Goal: Task Accomplishment & Management: Manage account settings

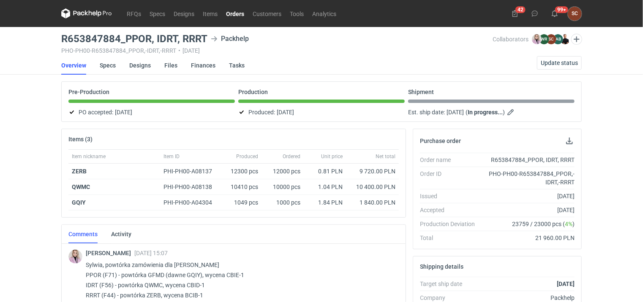
click at [242, 14] on link "Orders" at bounding box center [235, 13] width 27 height 10
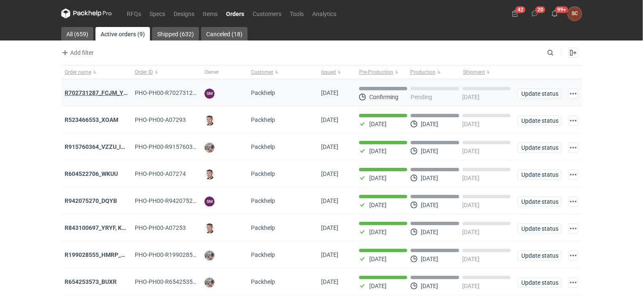
click at [103, 93] on strong "R702731287_FCJM_YLPU" at bounding box center [100, 93] width 70 height 7
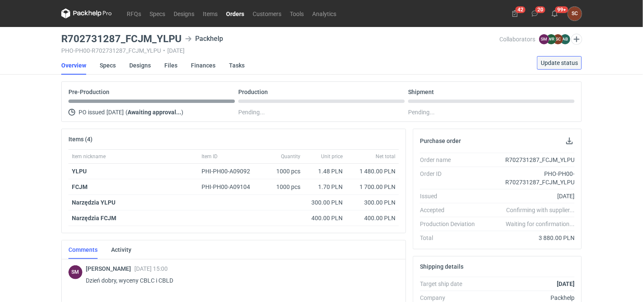
click at [548, 64] on span "Update status" at bounding box center [559, 63] width 37 height 6
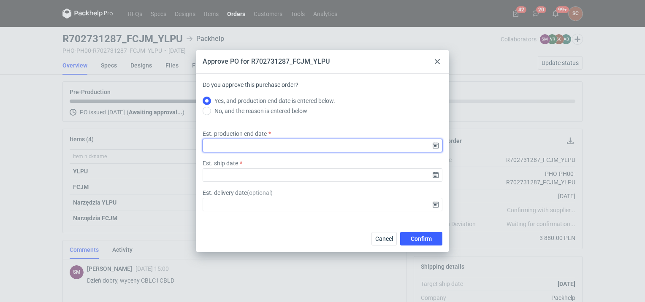
click at [434, 146] on input "Est. production end date" at bounding box center [323, 146] width 240 height 14
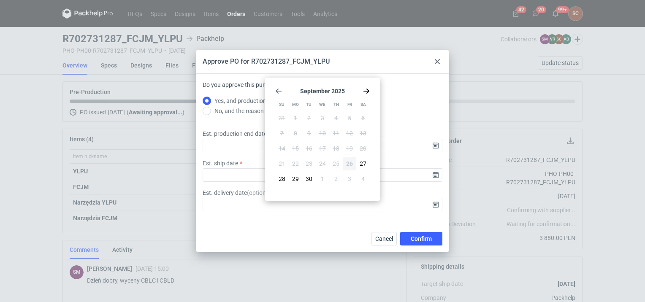
click at [366, 92] on icon "Go forward 1 month" at bounding box center [366, 91] width 7 height 7
click at [348, 134] on span "10" at bounding box center [349, 133] width 7 height 8
type input "2025-10-10"
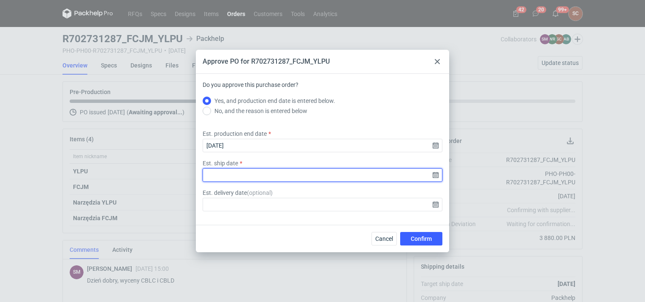
click at [436, 177] on input "Est. ship date" at bounding box center [323, 176] width 240 height 14
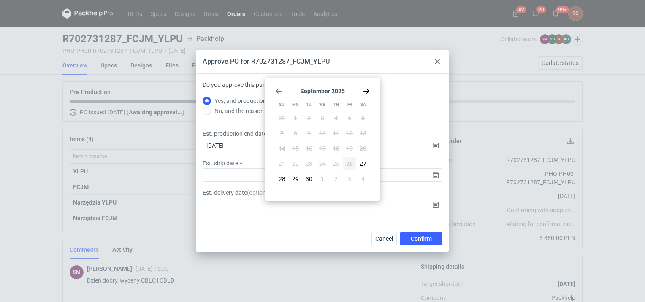
click at [368, 90] on use "Go forward 1 month" at bounding box center [367, 91] width 6 height 5
click at [350, 135] on span "10" at bounding box center [349, 133] width 7 height 8
type input "2025-10-10"
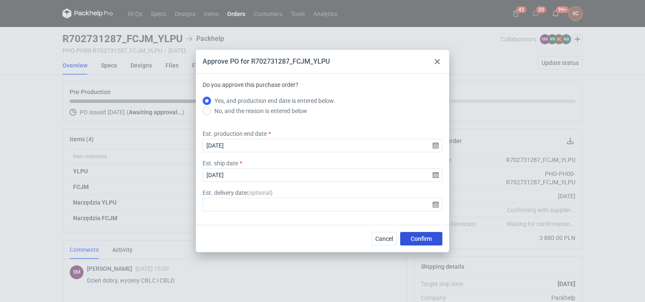
click at [417, 238] on span "Confirm" at bounding box center [421, 239] width 21 height 6
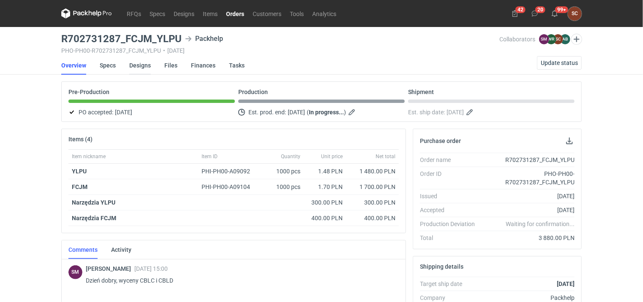
click at [141, 63] on link "Designs" at bounding box center [140, 65] width 22 height 19
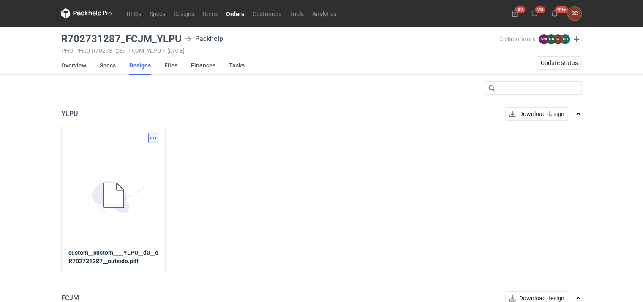
click at [152, 136] on button "button" at bounding box center [153, 138] width 10 height 10
click at [133, 155] on link "Download design part" at bounding box center [116, 157] width 78 height 14
click at [112, 65] on link "Specs" at bounding box center [108, 65] width 16 height 19
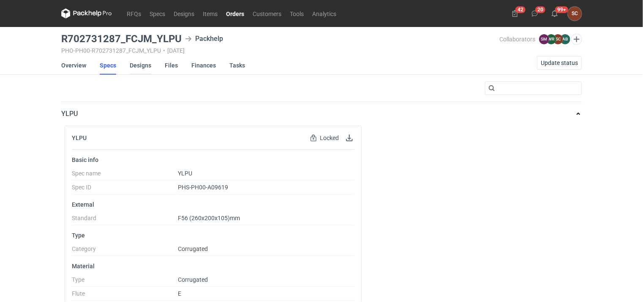
click at [139, 70] on link "Designs" at bounding box center [141, 65] width 22 height 19
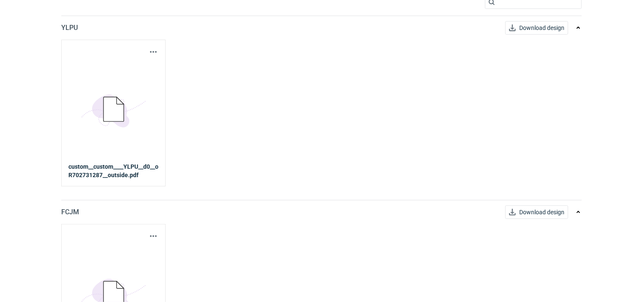
scroll to position [154, 0]
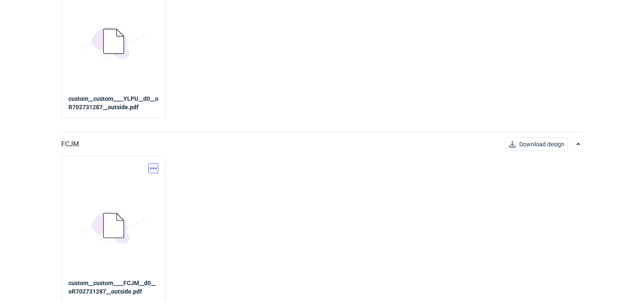
click at [150, 165] on button "button" at bounding box center [153, 168] width 10 height 10
click at [145, 184] on link "Download design part" at bounding box center [116, 187] width 78 height 14
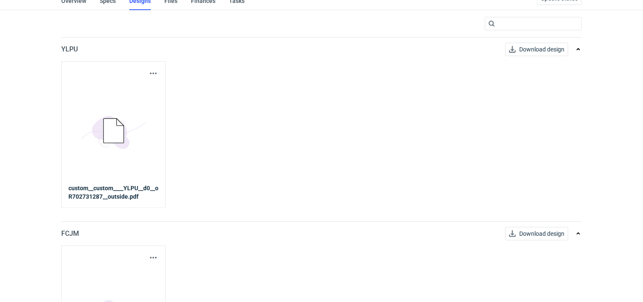
scroll to position [0, 0]
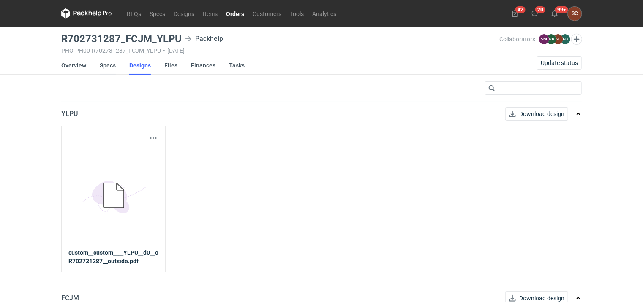
click at [113, 65] on link "Specs" at bounding box center [108, 65] width 16 height 19
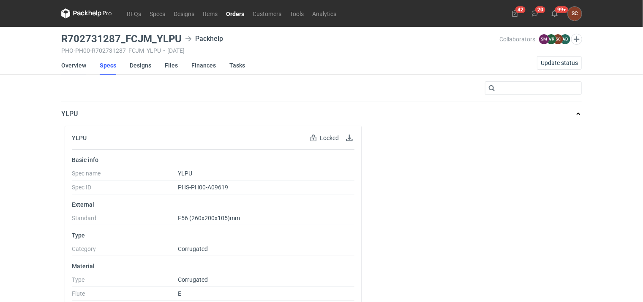
click at [72, 68] on link "Overview" at bounding box center [73, 65] width 25 height 19
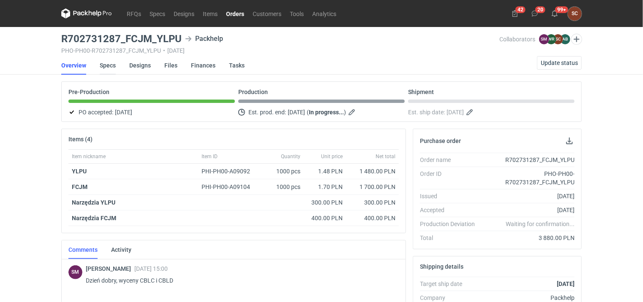
click at [100, 63] on link "Specs" at bounding box center [108, 65] width 16 height 19
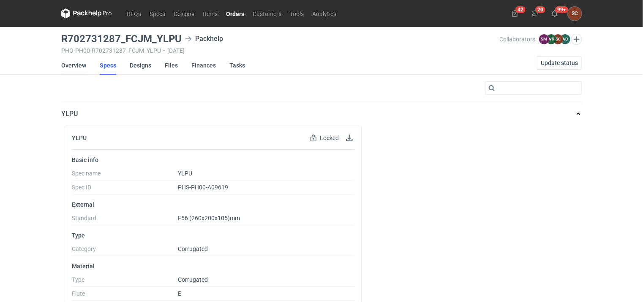
click at [66, 64] on link "Overview" at bounding box center [73, 65] width 25 height 19
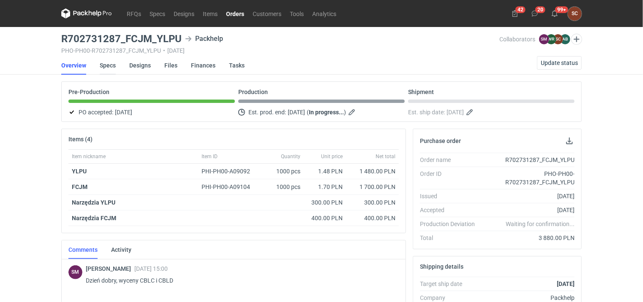
click at [102, 67] on link "Specs" at bounding box center [108, 65] width 16 height 19
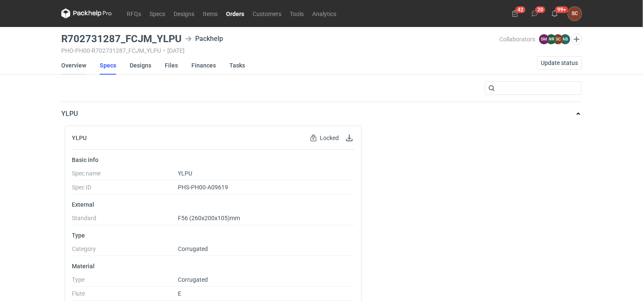
click at [81, 66] on link "Overview" at bounding box center [73, 65] width 25 height 19
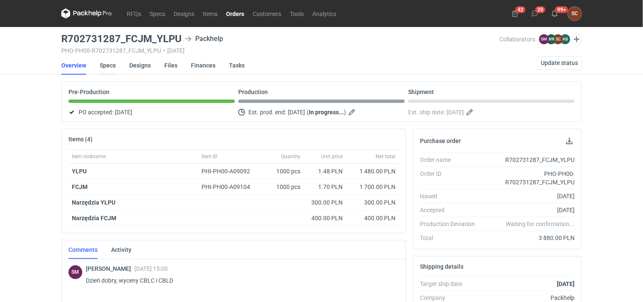
click at [108, 66] on link "Specs" at bounding box center [108, 65] width 16 height 19
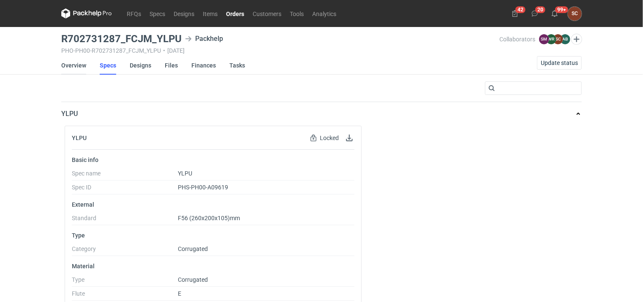
click at [74, 69] on link "Overview" at bounding box center [73, 65] width 25 height 19
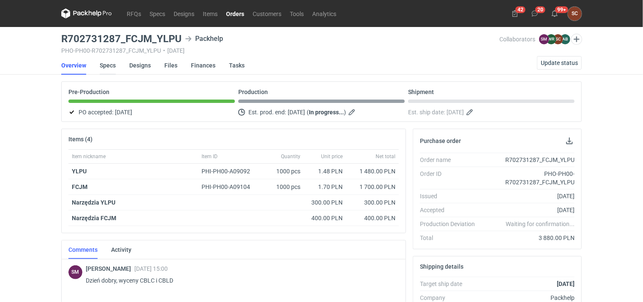
click at [112, 67] on link "Specs" at bounding box center [108, 65] width 16 height 19
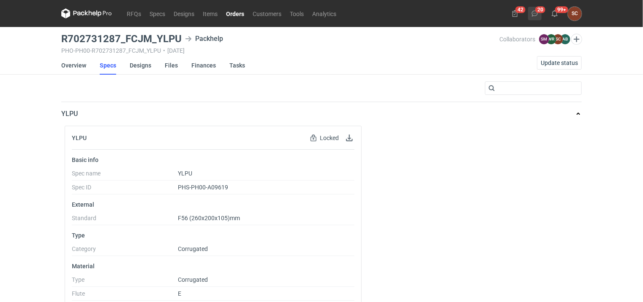
click at [537, 15] on icon at bounding box center [534, 13] width 7 height 7
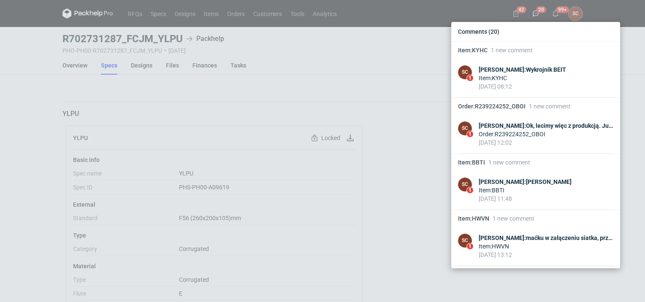
click at [30, 116] on div "Comments (20) Item : KYHC 1 new comment SC 1 Sylwia Cichórz : Wykrojnik BEIT It…" at bounding box center [322, 151] width 645 height 302
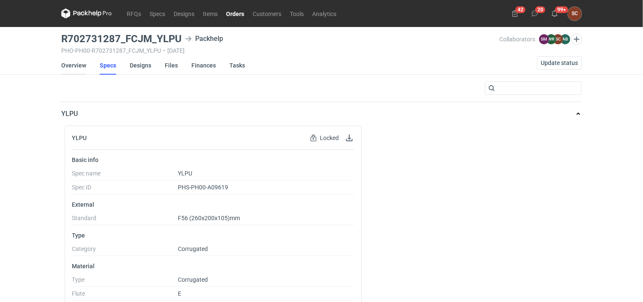
click at [63, 63] on link "Overview" at bounding box center [73, 65] width 25 height 19
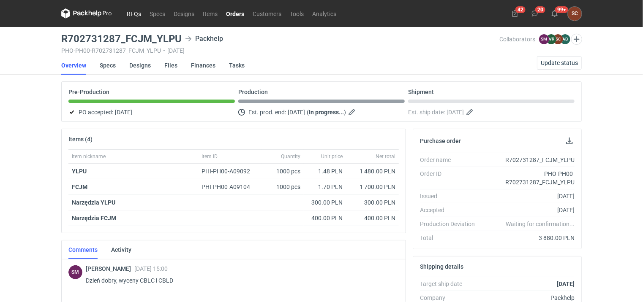
click at [135, 11] on link "RFQs" at bounding box center [134, 13] width 23 height 10
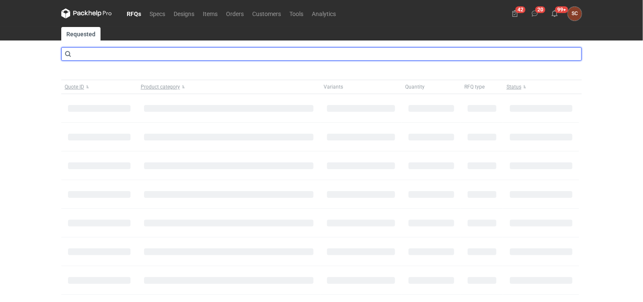
click at [106, 52] on input "text" at bounding box center [321, 54] width 520 height 14
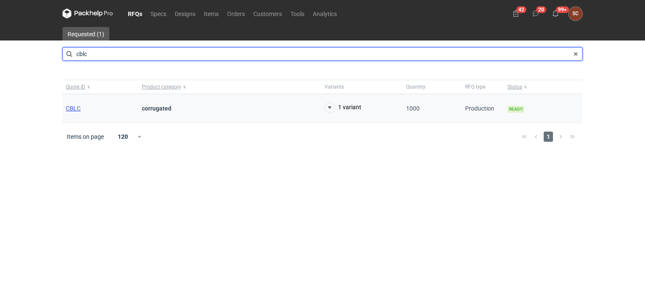
type input "cblc"
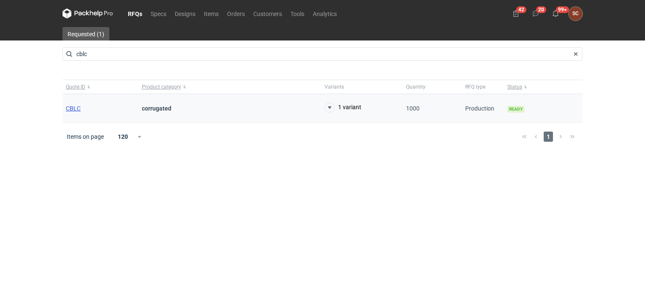
click at [76, 107] on span "CBLC" at bounding box center [73, 108] width 15 height 7
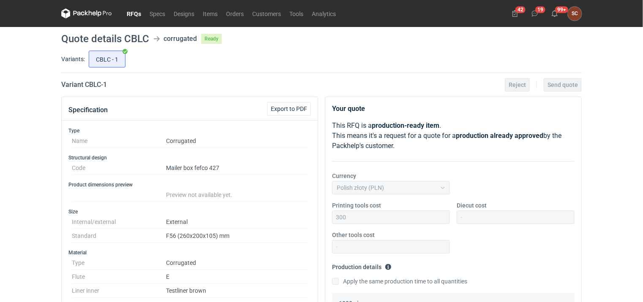
click at [135, 14] on link "RFQs" at bounding box center [134, 13] width 23 height 10
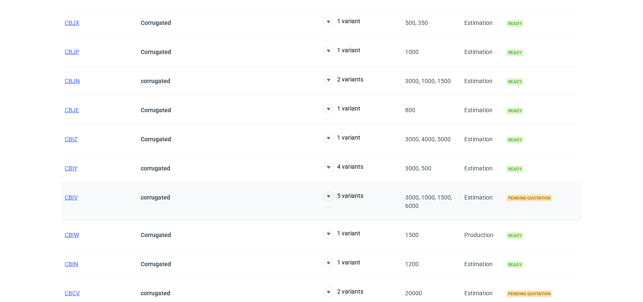
scroll to position [549, 0]
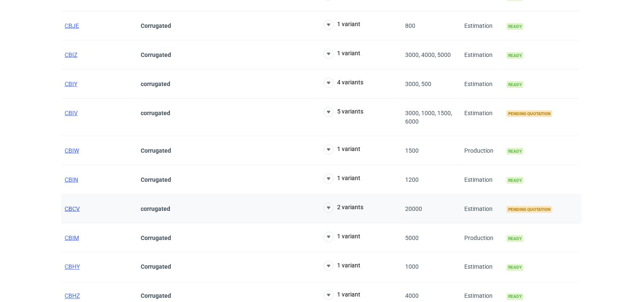
click at [67, 206] on span "CBCV" at bounding box center [72, 209] width 15 height 7
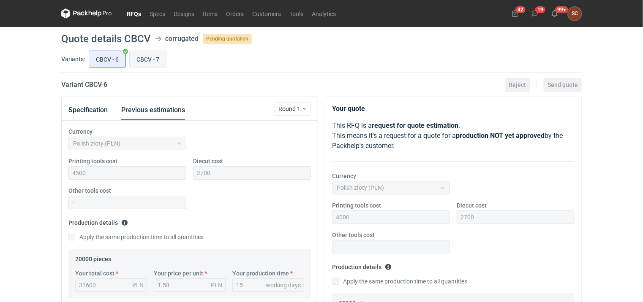
scroll to position [22, 0]
click at [147, 54] on input "CBCV - 7" at bounding box center [148, 59] width 36 height 16
radio input "true"
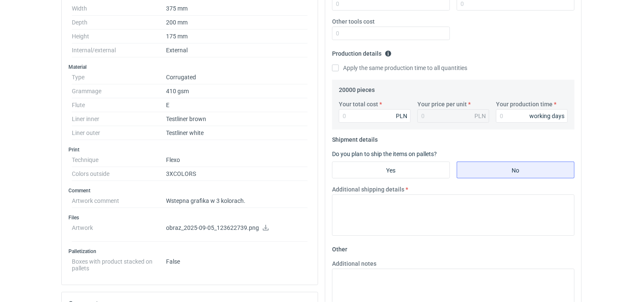
scroll to position [193, 0]
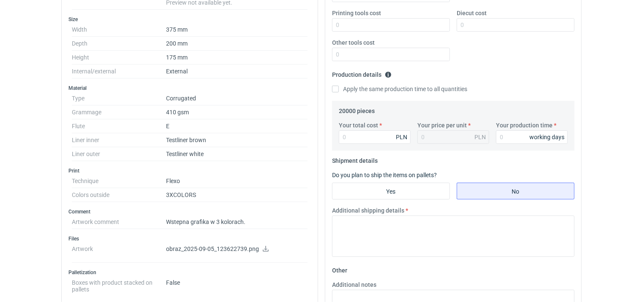
click at [263, 246] on icon at bounding box center [265, 249] width 7 height 6
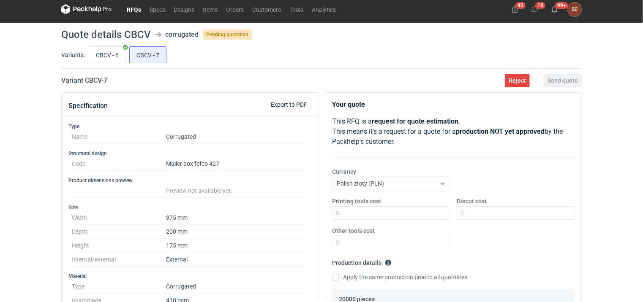
scroll to position [0, 0]
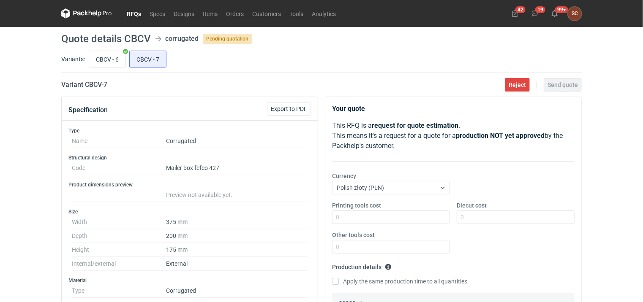
click at [130, 14] on link "RFQs" at bounding box center [134, 13] width 23 height 10
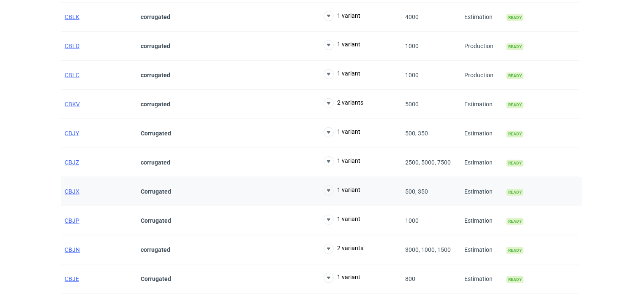
scroll to position [507, 0]
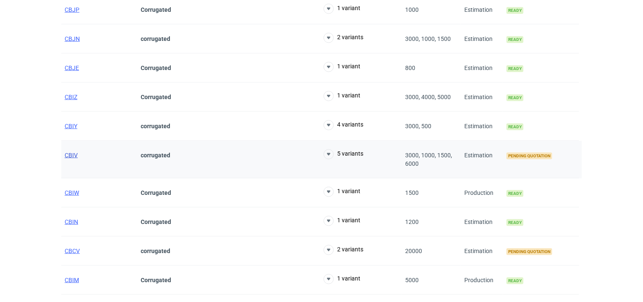
click at [71, 152] on span "CBIV" at bounding box center [71, 155] width 13 height 7
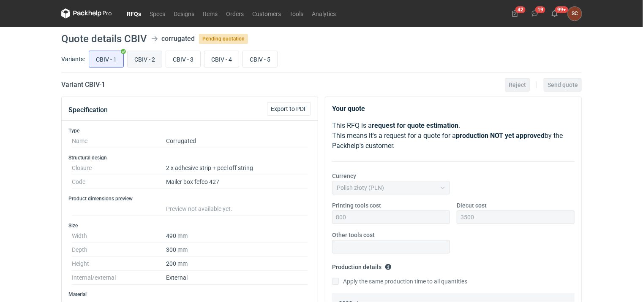
click at [150, 63] on input "CBIV - 2" at bounding box center [145, 59] width 34 height 16
radio input "true"
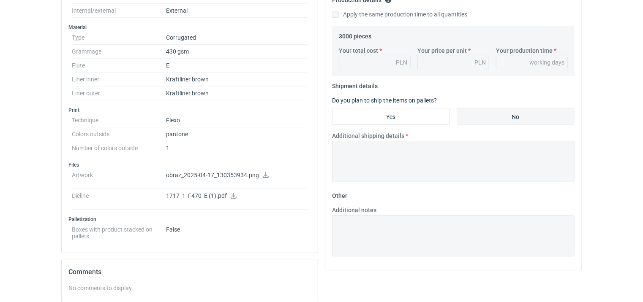
scroll to position [296, 0]
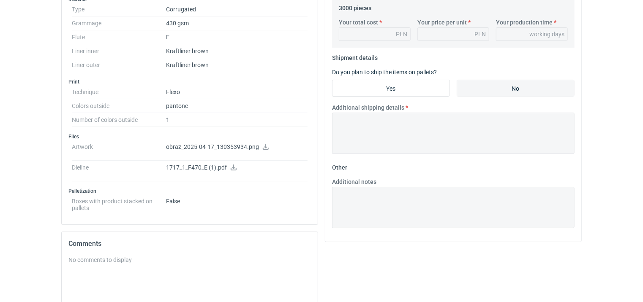
click at [235, 166] on icon at bounding box center [233, 168] width 7 height 6
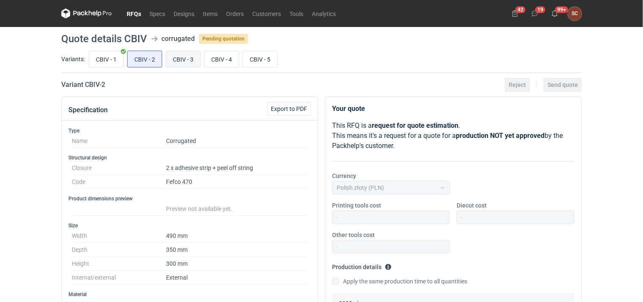
click at [195, 62] on input "CBIV - 3" at bounding box center [183, 59] width 34 height 16
radio input "true"
click at [212, 54] on input "CBIV - 4" at bounding box center [221, 59] width 34 height 16
radio input "true"
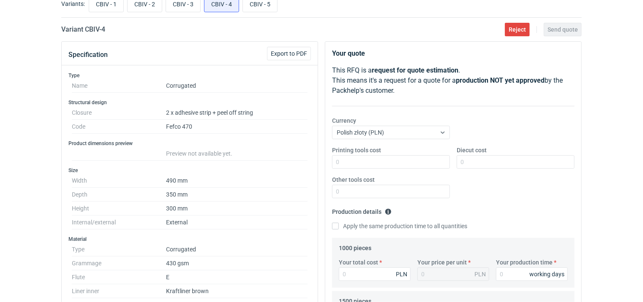
scroll to position [211, 0]
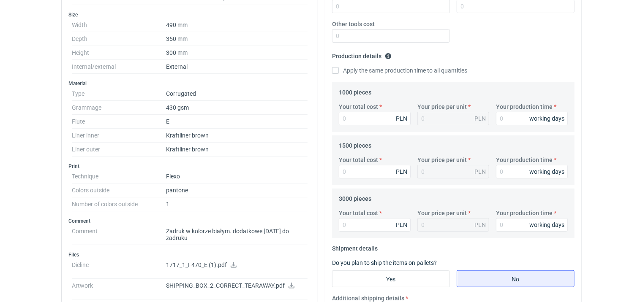
click at [233, 262] on icon at bounding box center [234, 265] width 6 height 6
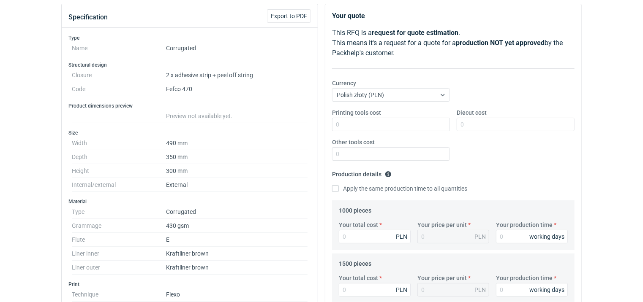
scroll to position [0, 0]
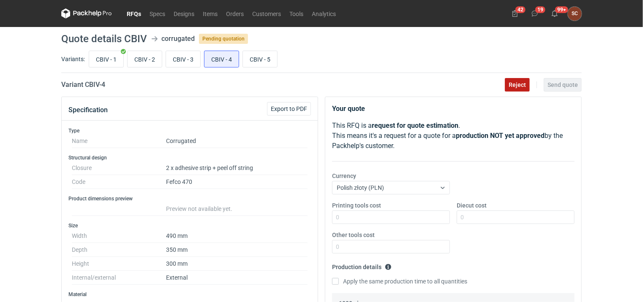
click at [510, 81] on button "Reject" at bounding box center [517, 85] width 25 height 14
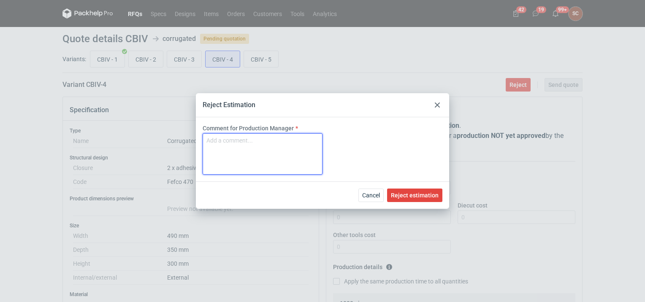
click at [222, 140] on textarea "Comment for Production Manager" at bounding box center [263, 153] width 120 height 41
type textarea "Wymiary przekraczają parametry naszej maszyny"
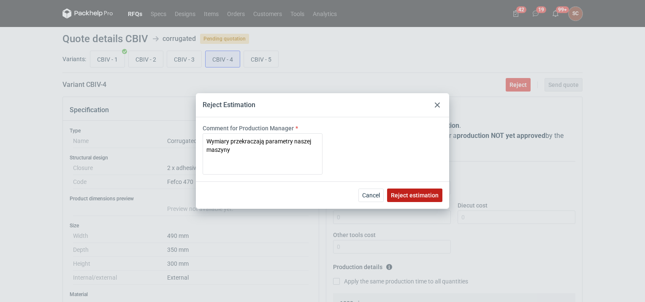
click at [427, 194] on span "Reject estimation" at bounding box center [415, 196] width 48 height 6
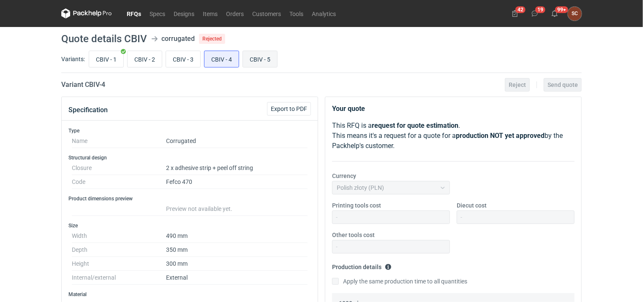
click at [256, 54] on input "CBIV - 5" at bounding box center [260, 59] width 34 height 16
radio input "true"
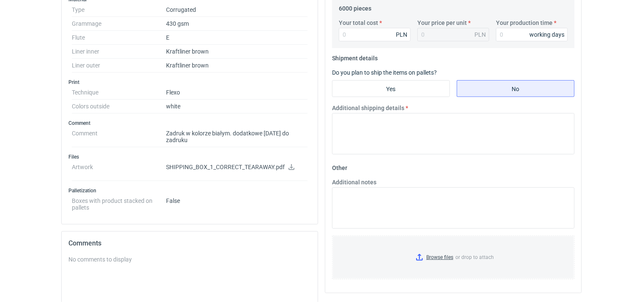
scroll to position [296, 0]
click at [290, 164] on icon at bounding box center [291, 167] width 7 height 6
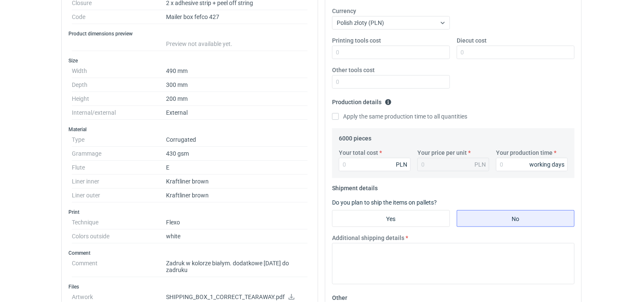
scroll to position [0, 0]
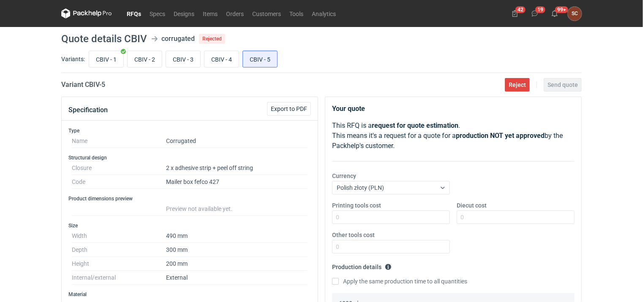
click at [135, 13] on link "RFQs" at bounding box center [134, 13] width 23 height 10
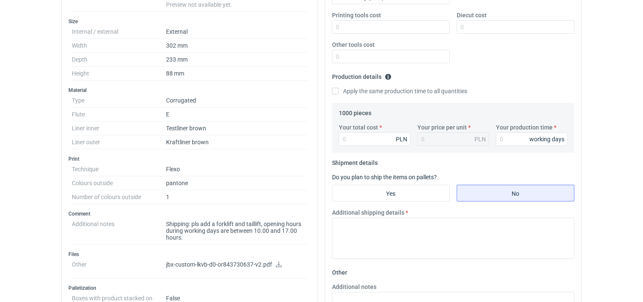
scroll to position [211, 0]
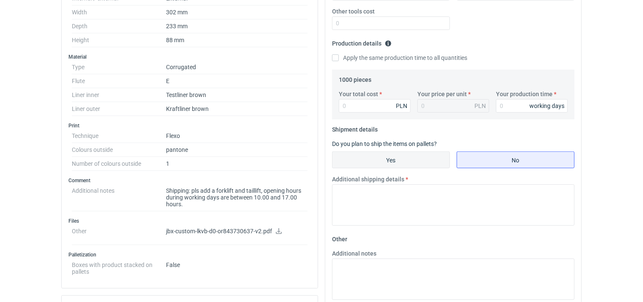
scroll to position [211, 0]
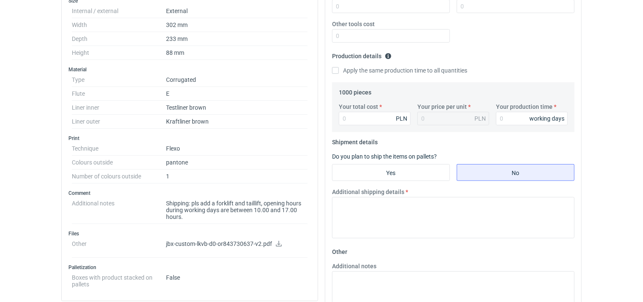
click at [336, 66] on label "Apply the same production time to all quantities" at bounding box center [399, 70] width 135 height 8
click at [336, 67] on input "Apply the same production time to all quantities" at bounding box center [335, 70] width 7 height 7
checkbox input "true"
click at [355, 118] on input "Your total cost" at bounding box center [375, 119] width 72 height 14
type input "160"
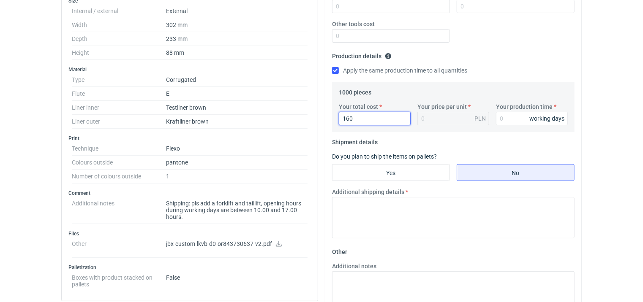
type input "0.16"
type input "1600"
type input "1.6"
type input "1600"
click at [518, 118] on input "Your production time" at bounding box center [532, 119] width 72 height 14
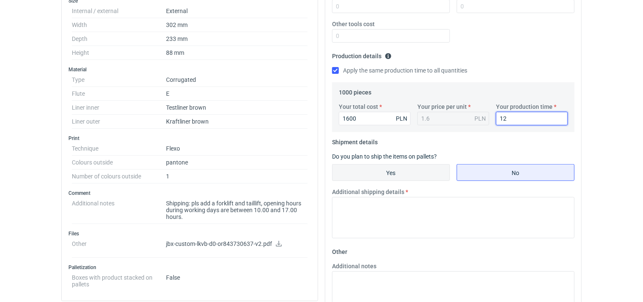
type input "12"
click at [381, 172] on input "Yes" at bounding box center [390, 173] width 117 height 16
radio input "true"
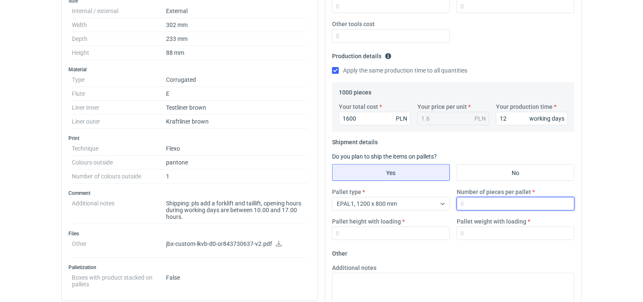
click at [479, 199] on input "Number of pieces per pallet" at bounding box center [516, 204] width 118 height 14
type input "1000"
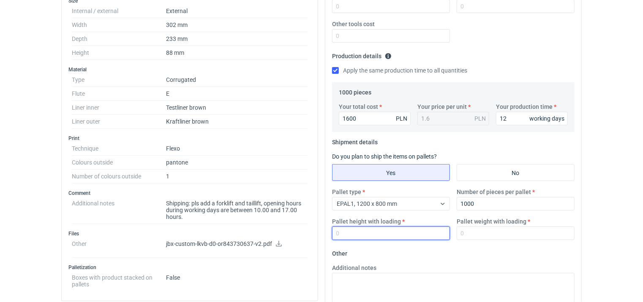
click at [407, 229] on input "Pallet height with loading" at bounding box center [391, 234] width 118 height 14
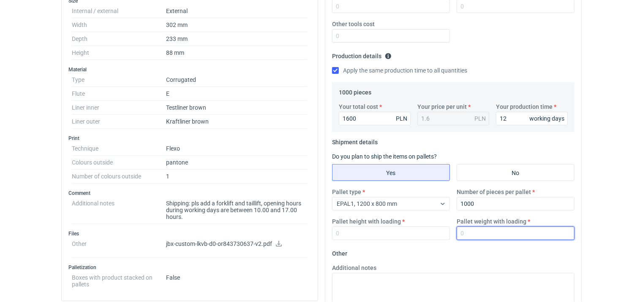
click at [473, 234] on input "Pallet weight with loading" at bounding box center [516, 234] width 118 height 14
type input "220"
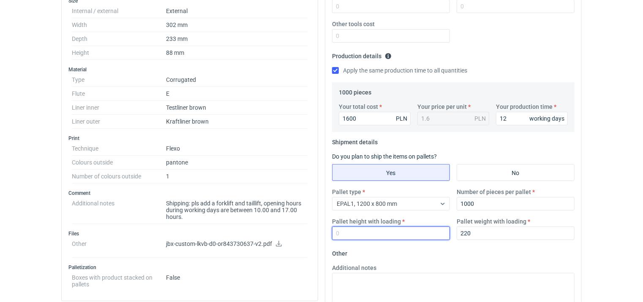
click at [416, 227] on input "Pallet height with loading" at bounding box center [391, 234] width 118 height 14
type input "1800"
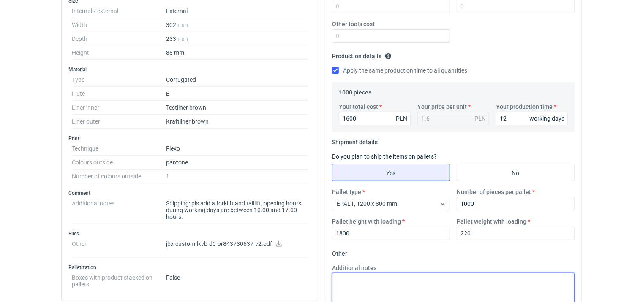
click at [428, 282] on textarea "Additional notes" at bounding box center [453, 293] width 242 height 41
click at [385, 281] on textarea "Additional notes" at bounding box center [453, 293] width 242 height 41
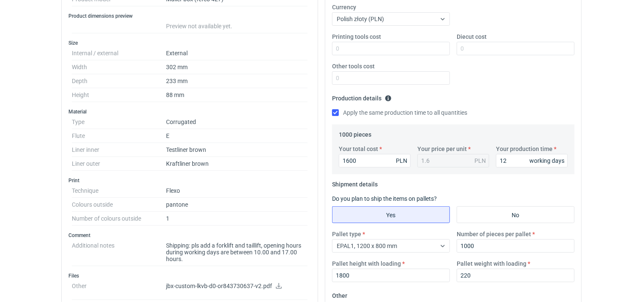
scroll to position [0, 0]
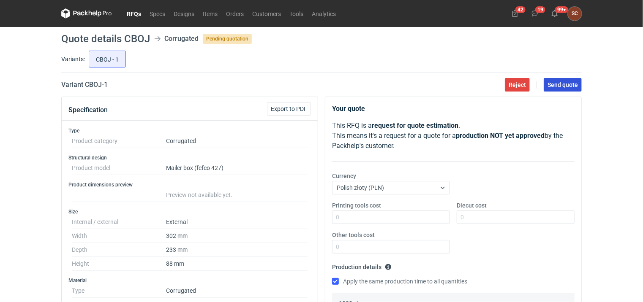
click at [553, 87] on span "Send quote" at bounding box center [562, 85] width 30 height 6
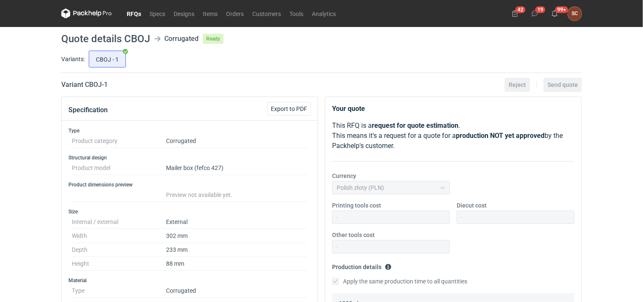
click at [132, 12] on link "RFQs" at bounding box center [134, 13] width 23 height 10
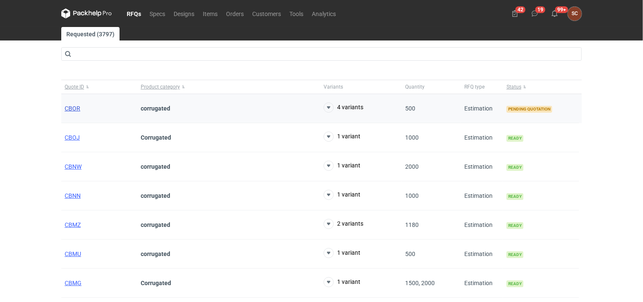
click at [75, 105] on span "CBOR" at bounding box center [73, 108] width 16 height 7
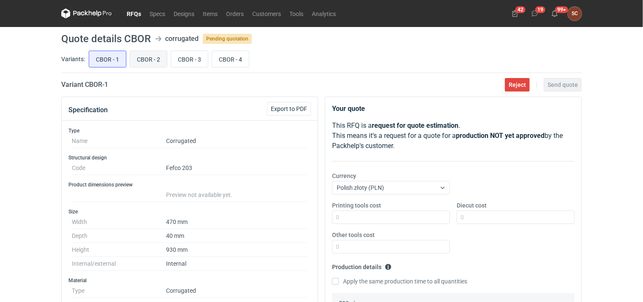
click at [142, 59] on input "CBOR - 2" at bounding box center [148, 59] width 37 height 16
radio input "true"
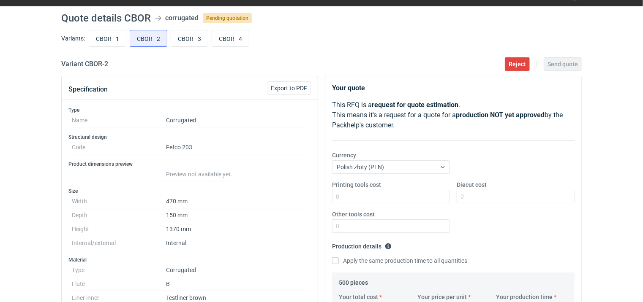
scroll to position [20, 0]
click at [179, 42] on input "CBOR - 3" at bounding box center [189, 39] width 37 height 16
radio input "true"
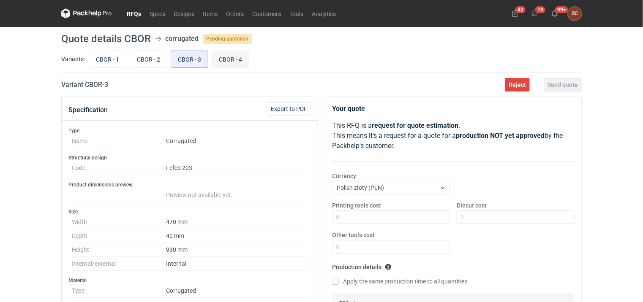
click at [222, 58] on input "CBOR - 4" at bounding box center [230, 59] width 37 height 16
radio input "true"
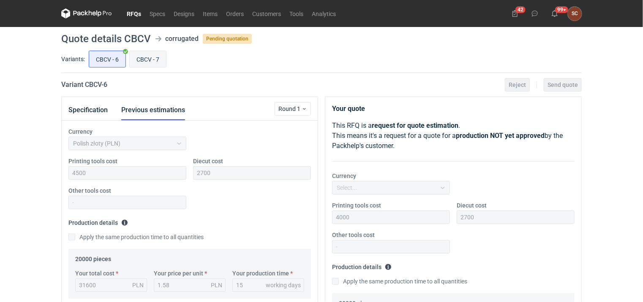
scroll to position [22, 0]
click at [142, 63] on input "CBCV - 7" at bounding box center [148, 59] width 36 height 16
radio input "true"
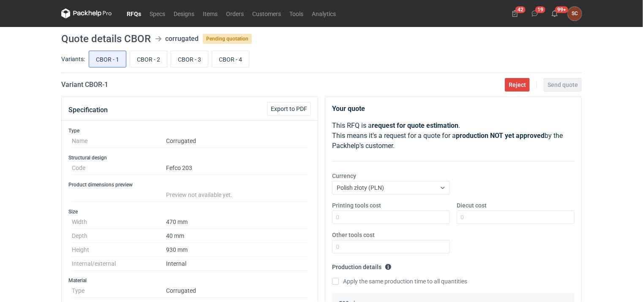
click at [138, 13] on link "RFQs" at bounding box center [134, 13] width 23 height 10
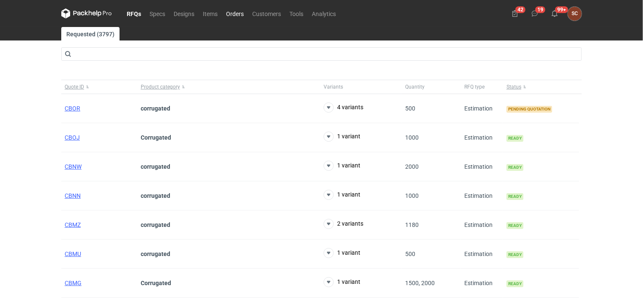
click at [238, 14] on link "Orders" at bounding box center [235, 13] width 26 height 10
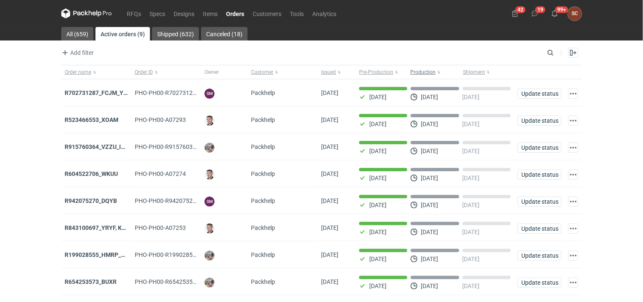
click at [438, 71] on button "Production" at bounding box center [434, 72] width 53 height 14
